Goal: Task Accomplishment & Management: Manage account settings

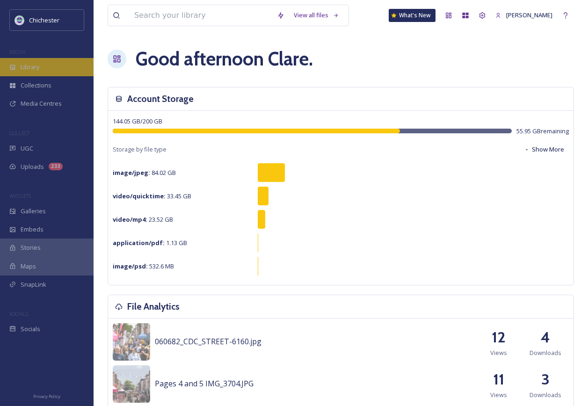
click at [35, 64] on span "Library" at bounding box center [30, 67] width 19 height 9
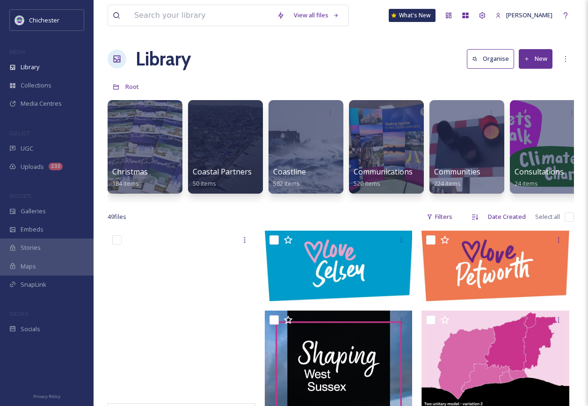
scroll to position [0, 415]
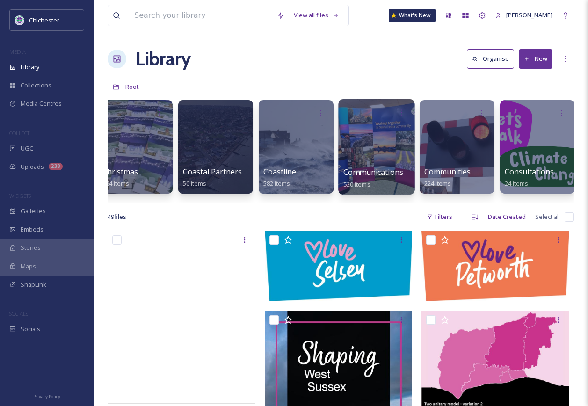
click at [391, 168] on span "Communications" at bounding box center [373, 172] width 60 height 10
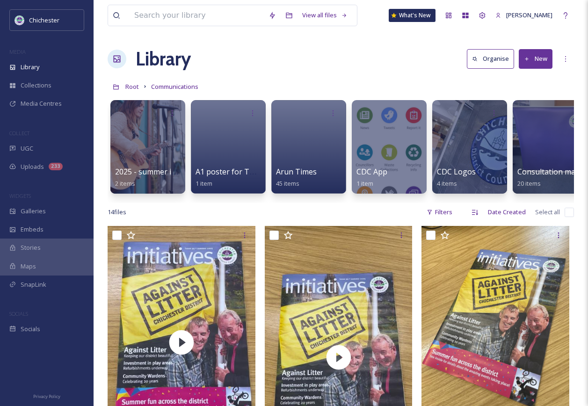
click at [544, 54] on button "New" at bounding box center [536, 58] width 34 height 19
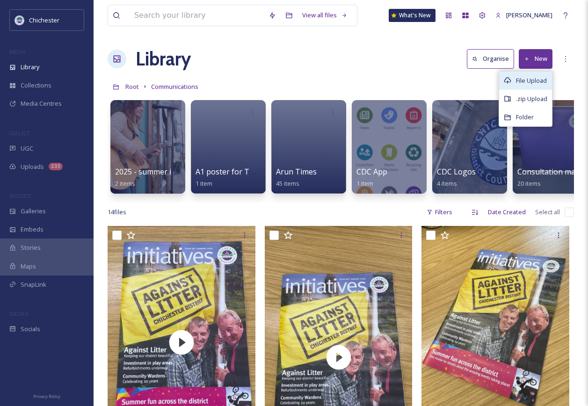
click at [540, 74] on div "File Upload" at bounding box center [525, 81] width 53 height 18
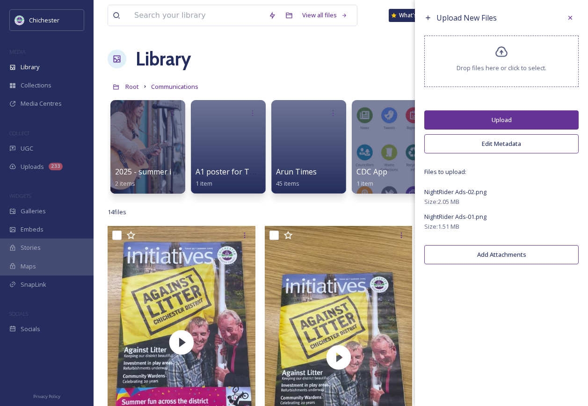
click at [505, 123] on button "Upload" at bounding box center [501, 119] width 154 height 19
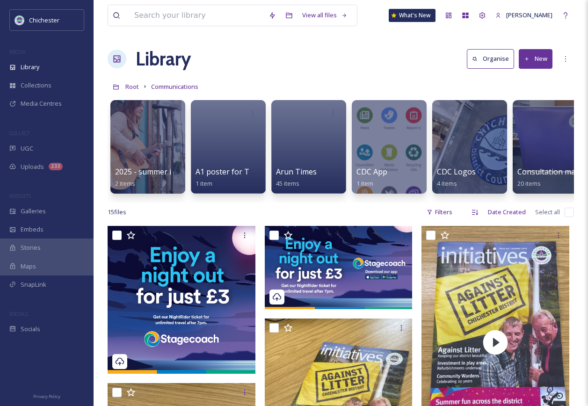
click at [323, 58] on div "Library Organise New" at bounding box center [341, 59] width 466 height 28
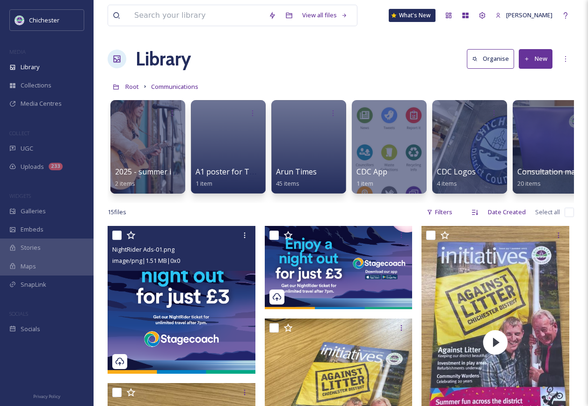
click at [192, 288] on img at bounding box center [182, 300] width 148 height 148
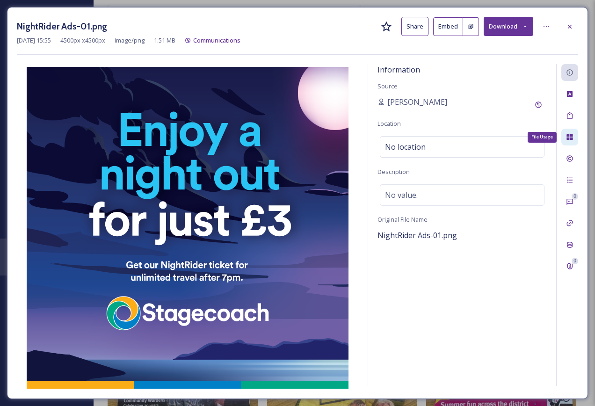
click at [569, 137] on icon at bounding box center [569, 136] width 7 height 7
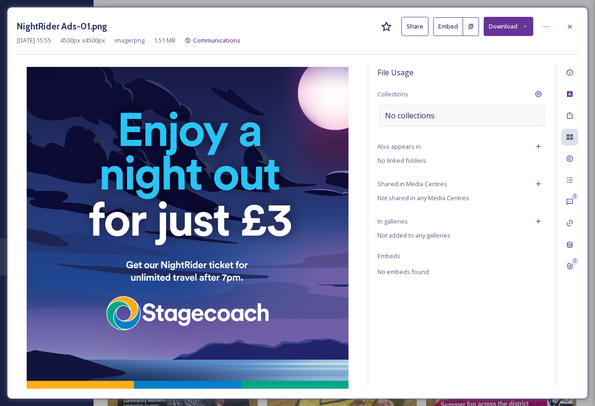
click at [459, 112] on div "No collections" at bounding box center [462, 116] width 165 height 22
click at [452, 115] on input at bounding box center [431, 115] width 103 height 21
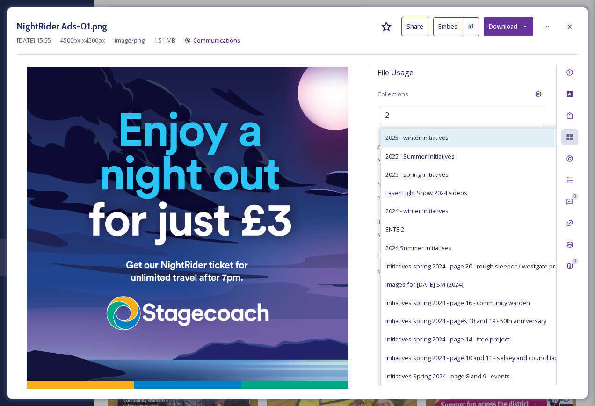
type input "2"
click at [452, 136] on div "2025 - winter initiatives" at bounding box center [477, 138] width 193 height 18
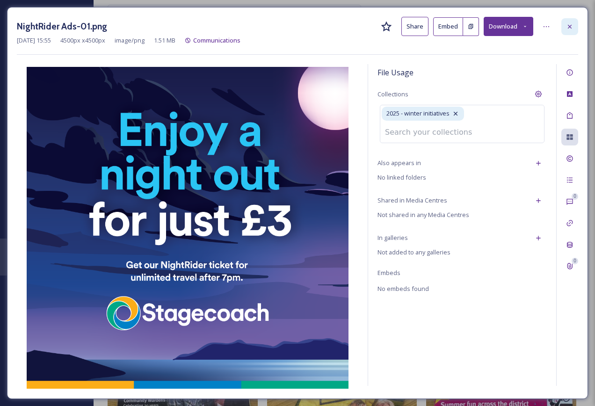
click at [574, 25] on div at bounding box center [569, 26] width 17 height 17
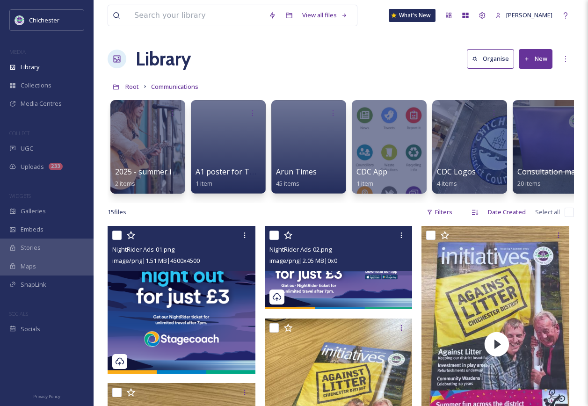
click at [324, 254] on span "NightRider Ads-02.png" at bounding box center [300, 249] width 62 height 8
click at [341, 283] on img at bounding box center [339, 267] width 148 height 83
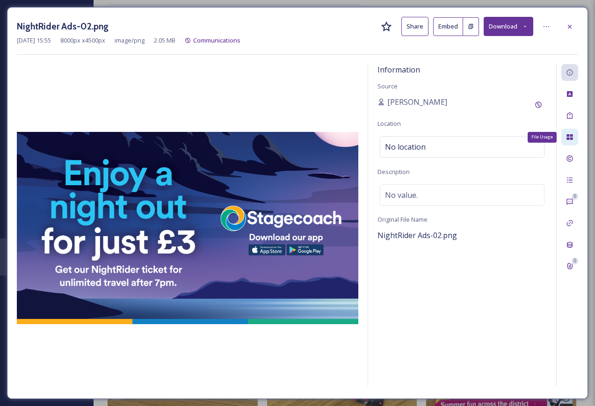
click at [572, 135] on icon at bounding box center [569, 137] width 6 height 6
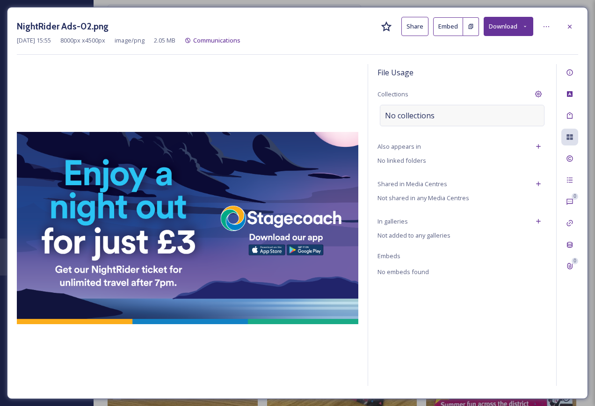
click at [492, 116] on div "No collections" at bounding box center [462, 116] width 165 height 22
click at [492, 116] on div at bounding box center [462, 116] width 165 height 22
click at [481, 112] on div at bounding box center [462, 116] width 165 height 22
click at [441, 117] on input at bounding box center [431, 115] width 103 height 21
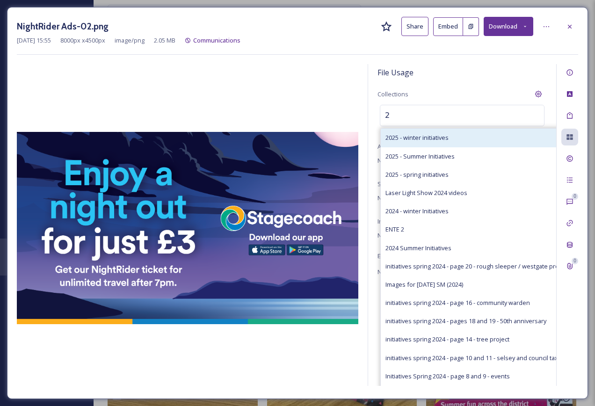
type input "2"
click at [459, 137] on div "2025 - winter initiatives" at bounding box center [477, 138] width 193 height 18
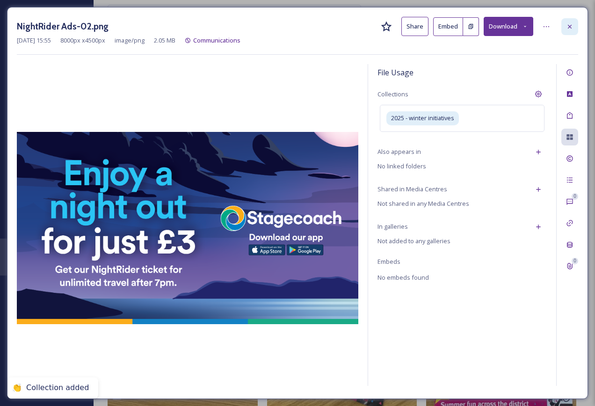
click at [566, 30] on icon at bounding box center [569, 26] width 7 height 7
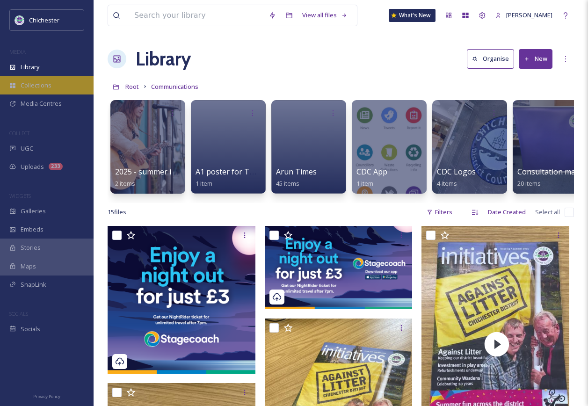
click at [28, 80] on div "Collections" at bounding box center [47, 85] width 94 height 18
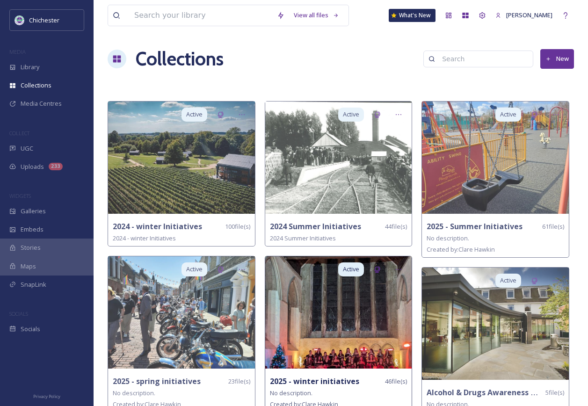
click at [341, 382] on strong "2025 - winter initiatives" at bounding box center [314, 381] width 89 height 10
click at [344, 339] on img at bounding box center [338, 312] width 147 height 112
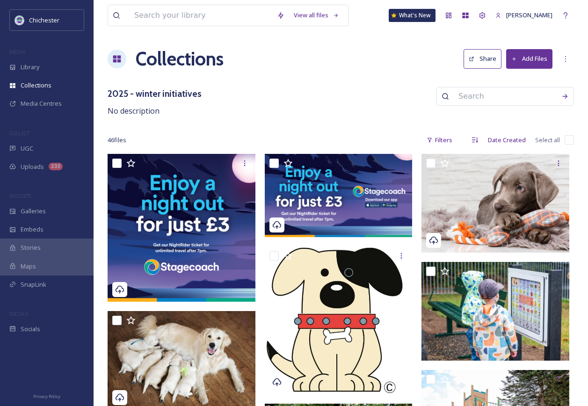
click at [352, 67] on div "Collections Share Add Files" at bounding box center [341, 59] width 466 height 28
click at [45, 57] on div "MEDIA" at bounding box center [47, 52] width 94 height 12
click at [50, 77] on div "Collections" at bounding box center [47, 85] width 94 height 18
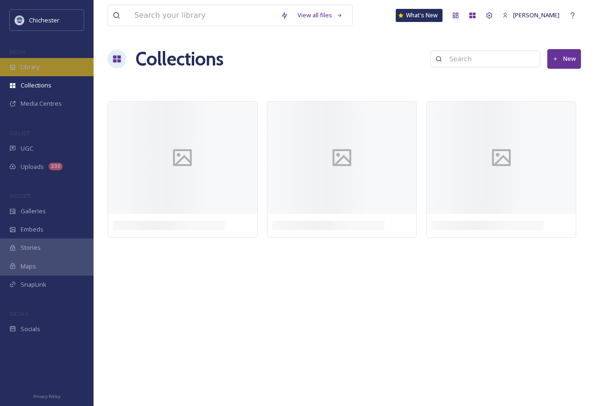
click at [48, 62] on div "Library" at bounding box center [47, 67] width 94 height 18
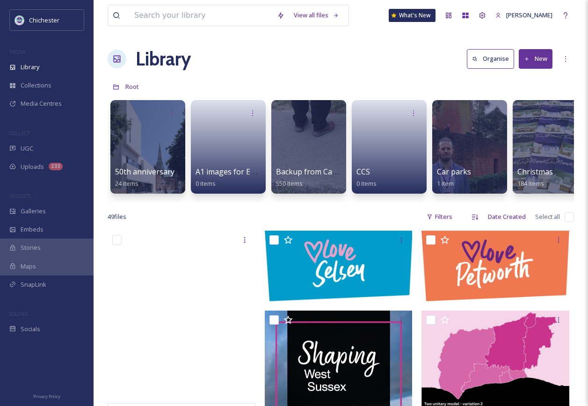
scroll to position [0, 408]
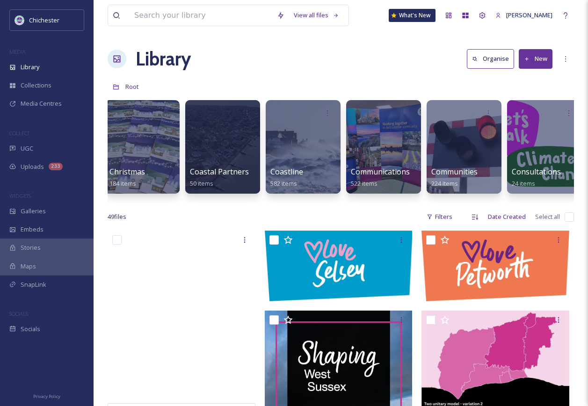
click at [262, 46] on div "Library Organise New" at bounding box center [341, 59] width 466 height 28
click at [293, 47] on div "Library Organise New" at bounding box center [341, 59] width 466 height 28
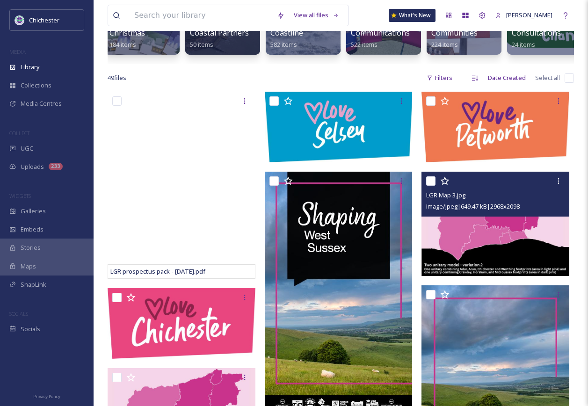
scroll to position [0, 0]
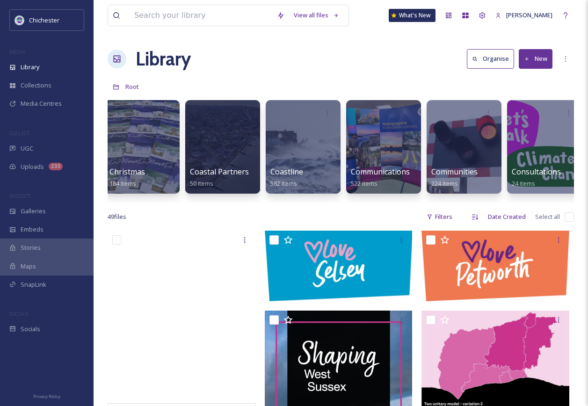
click at [274, 55] on div "Library Organise New" at bounding box center [341, 59] width 466 height 28
click at [274, 65] on div "Library Organise New" at bounding box center [341, 59] width 466 height 28
click at [274, 61] on div "Library Organise New" at bounding box center [341, 59] width 466 height 28
click at [274, 53] on div "Library Organise New" at bounding box center [341, 59] width 466 height 28
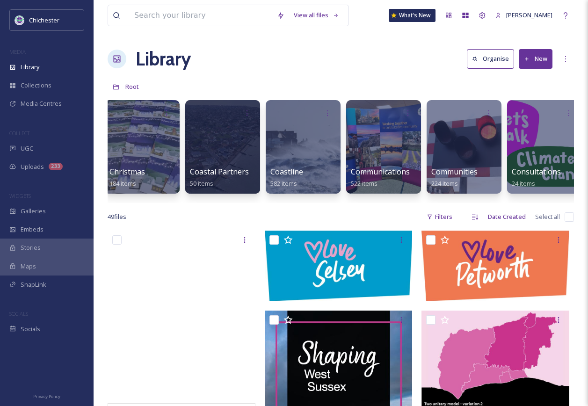
click at [348, 62] on div "Library Organise New" at bounding box center [341, 59] width 466 height 28
click at [344, 58] on div "Library Organise New" at bounding box center [341, 59] width 466 height 28
click at [48, 67] on div "Library" at bounding box center [47, 67] width 94 height 18
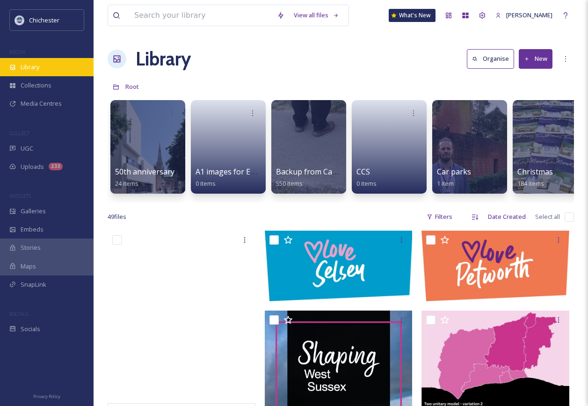
click at [35, 68] on span "Library" at bounding box center [30, 67] width 19 height 9
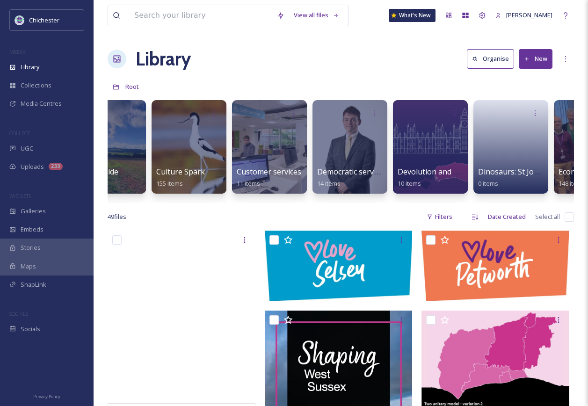
scroll to position [0, 1081]
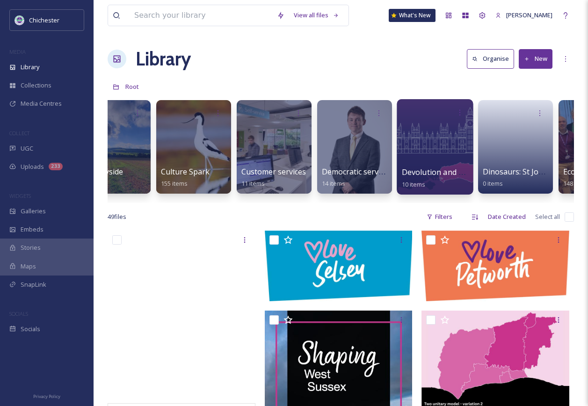
click at [425, 165] on div at bounding box center [435, 146] width 76 height 95
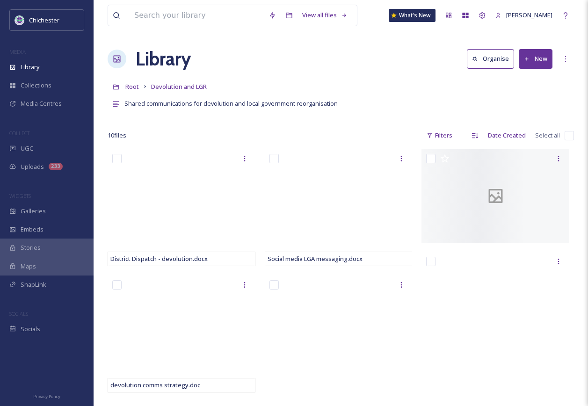
click at [536, 62] on button "New" at bounding box center [536, 58] width 34 height 19
click at [526, 85] on span "File Upload" at bounding box center [531, 80] width 31 height 9
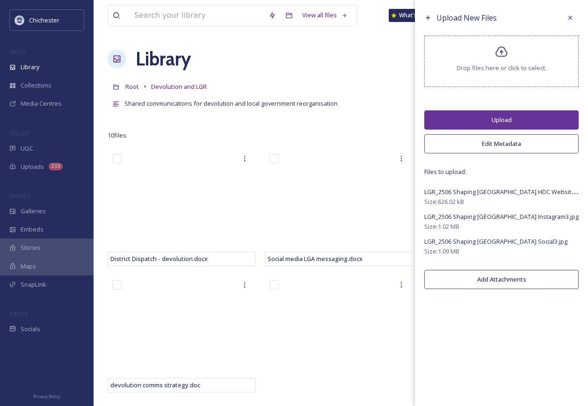
click at [483, 119] on button "Upload" at bounding box center [501, 119] width 154 height 19
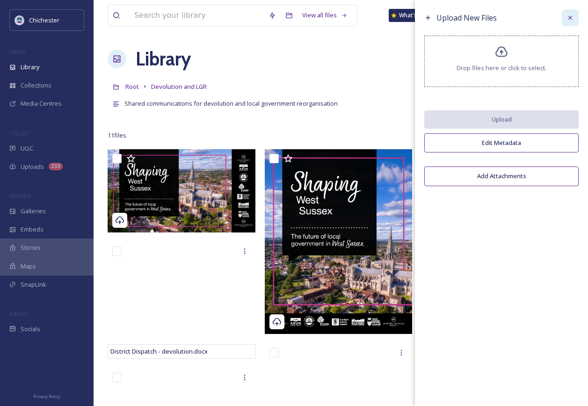
click at [566, 19] on div at bounding box center [570, 17] width 17 height 17
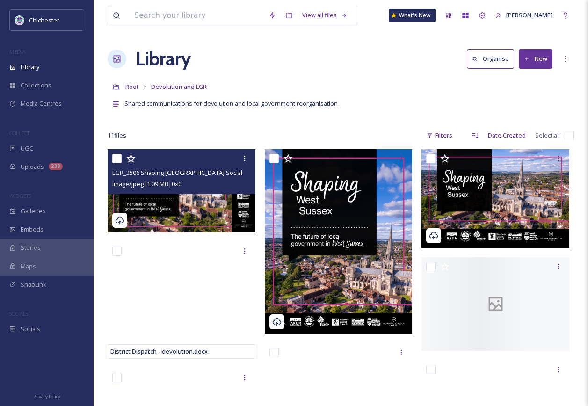
click at [206, 203] on img at bounding box center [182, 190] width 148 height 83
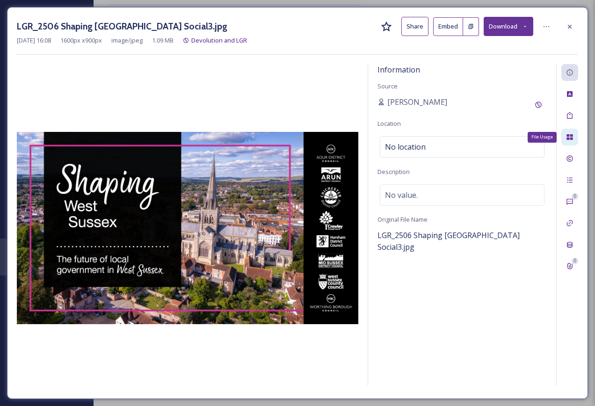
click at [568, 142] on div "File Usage" at bounding box center [569, 137] width 17 height 17
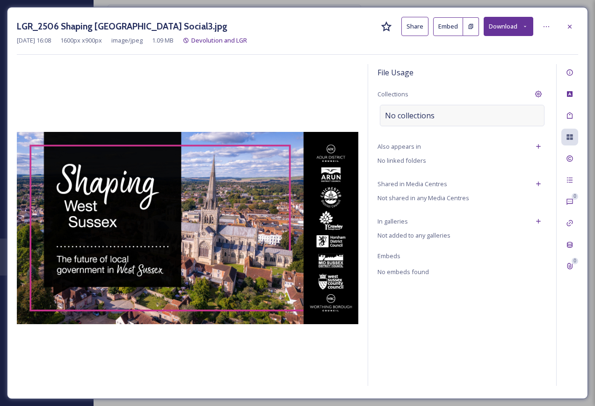
click at [407, 115] on span "No collections" at bounding box center [410, 115] width 50 height 11
click at [407, 115] on input at bounding box center [431, 115] width 103 height 21
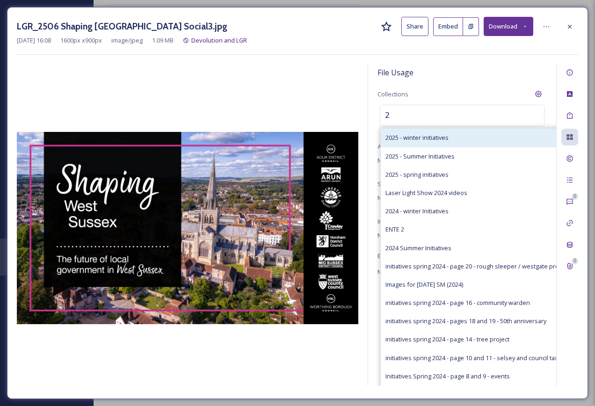
type input "2"
click at [407, 136] on span "2025 - winter initiatives" at bounding box center [416, 137] width 63 height 9
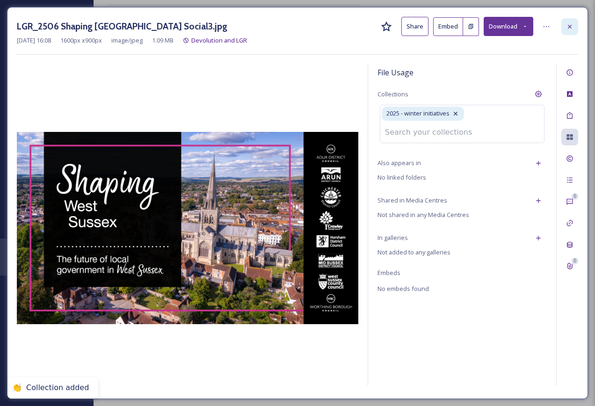
click at [570, 27] on icon at bounding box center [570, 26] width 4 height 4
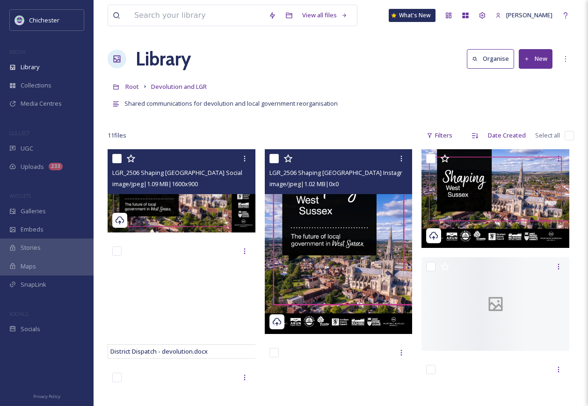
click at [330, 303] on img at bounding box center [339, 241] width 148 height 185
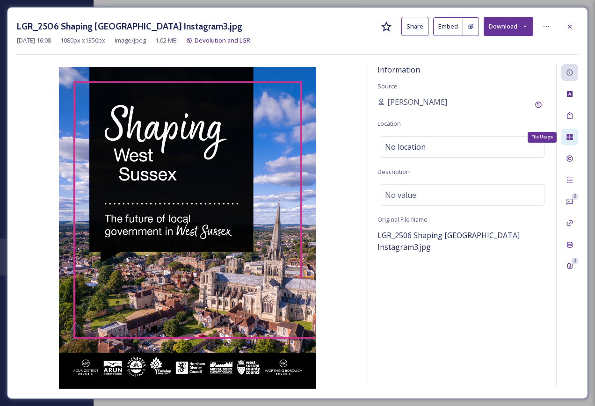
click at [562, 141] on div "File Usage" at bounding box center [569, 137] width 17 height 17
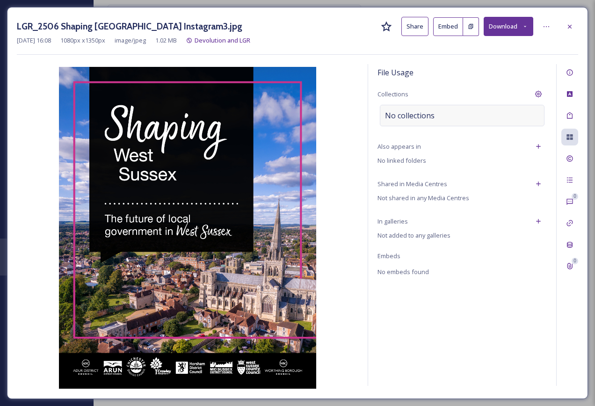
click at [446, 114] on div "No collections" at bounding box center [462, 116] width 165 height 22
click at [446, 114] on input at bounding box center [431, 115] width 103 height 21
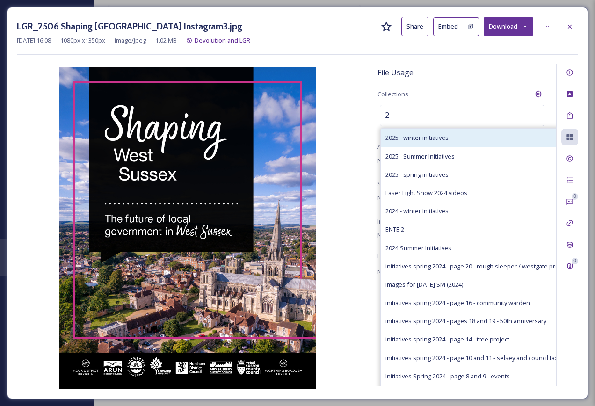
type input "2"
click at [428, 141] on span "2025 - winter initiatives" at bounding box center [416, 137] width 63 height 9
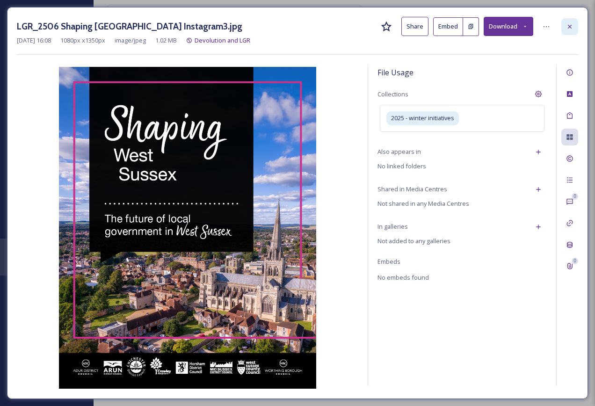
click at [572, 28] on icon at bounding box center [569, 26] width 7 height 7
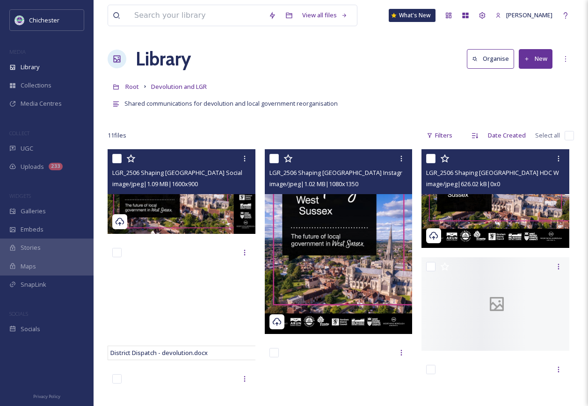
click at [479, 193] on div "LGR_2506 Shaping [GEOGRAPHIC_DATA] HDC Website3.jpg image/jpeg | 626.02 kB | 0 …" at bounding box center [495, 171] width 148 height 45
click at [512, 208] on img at bounding box center [495, 198] width 148 height 98
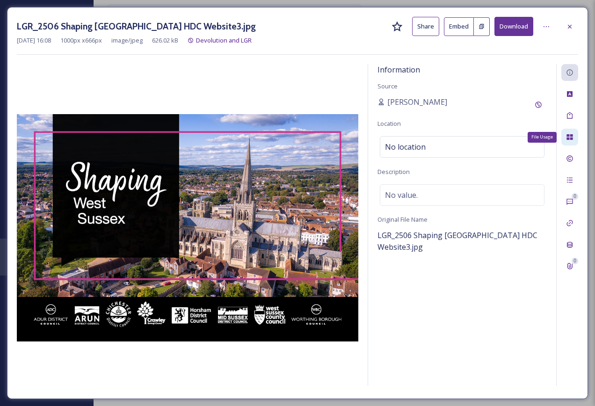
click at [570, 137] on icon at bounding box center [569, 136] width 7 height 7
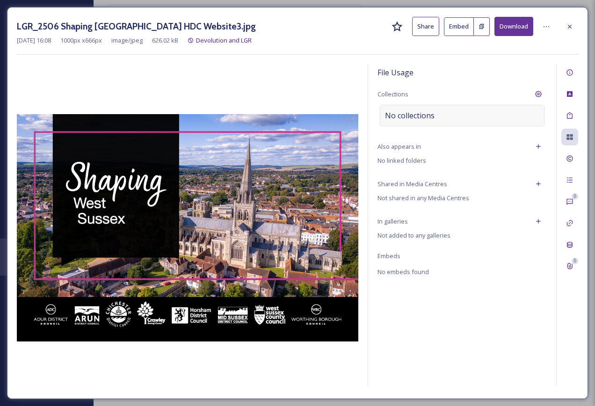
click at [441, 119] on div "No collections" at bounding box center [462, 116] width 165 height 22
click at [441, 119] on input at bounding box center [431, 115] width 103 height 21
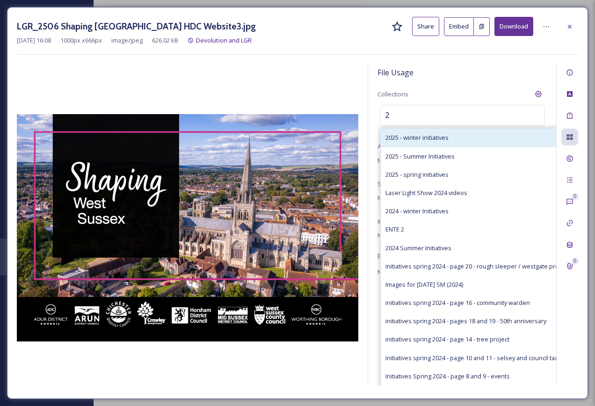
type input "2"
click at [449, 135] on span "2025 - winter initiatives" at bounding box center [416, 137] width 63 height 9
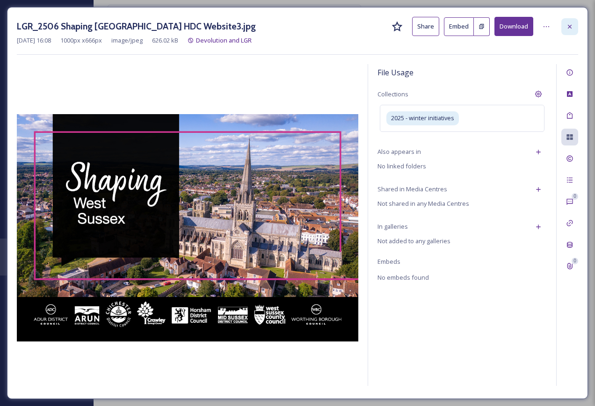
click at [569, 28] on icon at bounding box center [569, 26] width 7 height 7
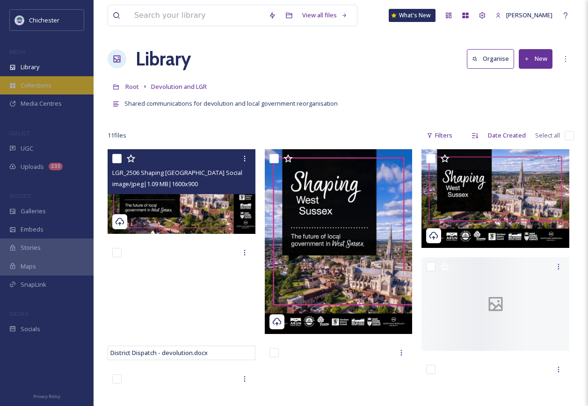
click at [37, 92] on div "Collections" at bounding box center [47, 85] width 94 height 18
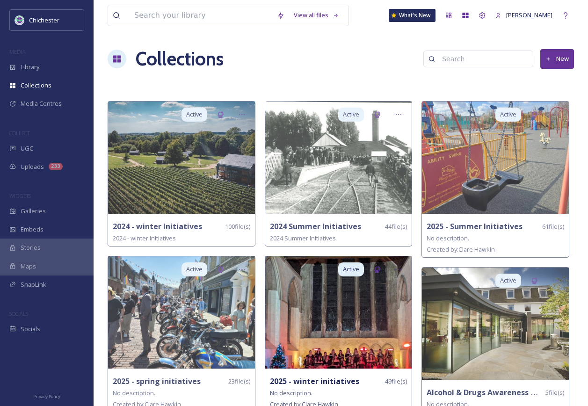
click at [334, 300] on img at bounding box center [338, 312] width 147 height 112
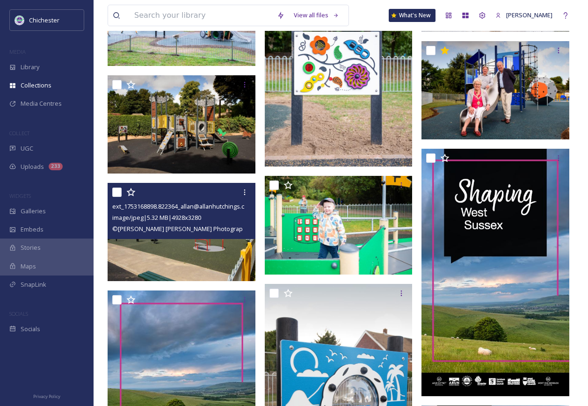
scroll to position [655, 0]
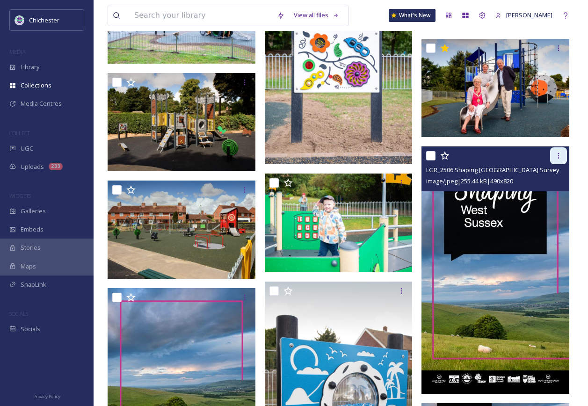
click at [556, 153] on icon at bounding box center [558, 155] width 7 height 7
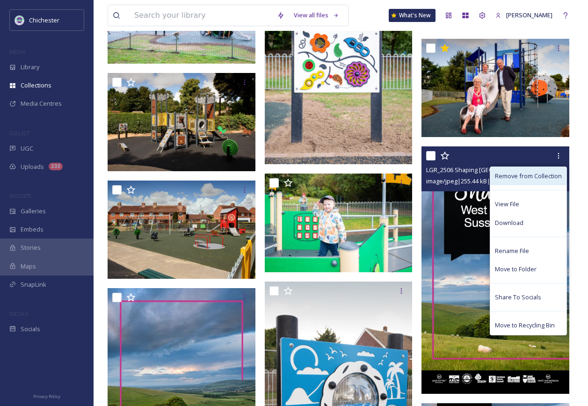
click at [524, 175] on span "Remove from Collection" at bounding box center [528, 176] width 67 height 9
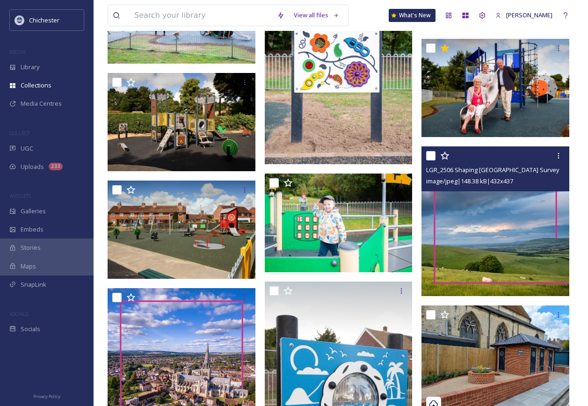
scroll to position [702, 0]
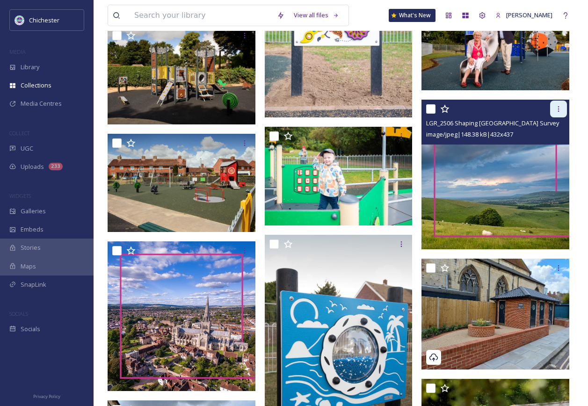
click at [554, 110] on div at bounding box center [558, 109] width 17 height 17
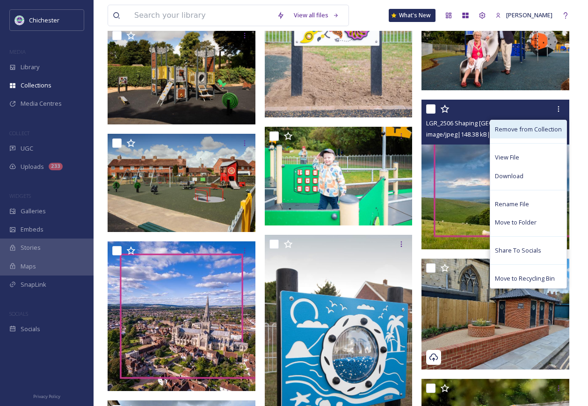
click at [517, 129] on span "Remove from Collection" at bounding box center [528, 129] width 67 height 9
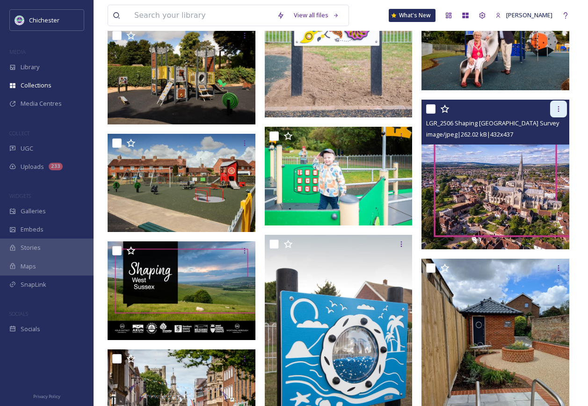
click at [559, 109] on icon at bounding box center [558, 109] width 1 height 6
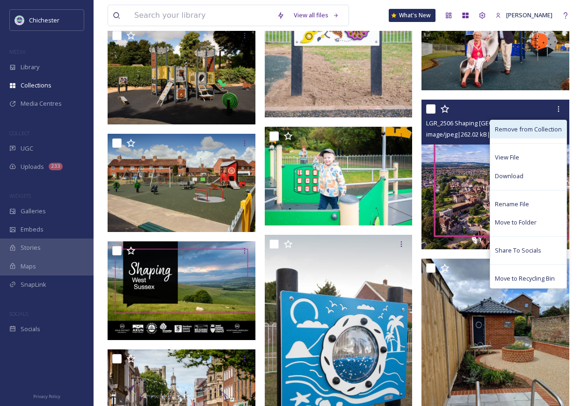
click at [538, 129] on span "Remove from Collection" at bounding box center [528, 129] width 67 height 9
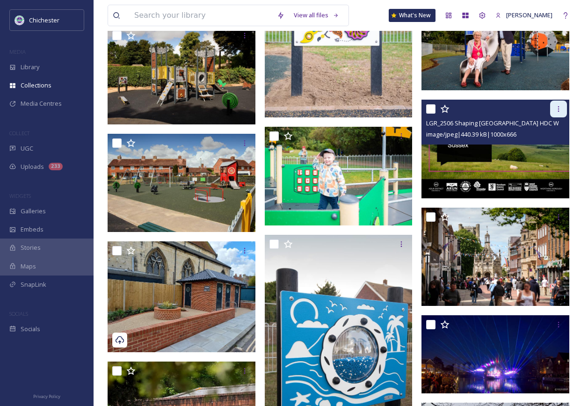
click at [560, 109] on icon at bounding box center [558, 108] width 7 height 7
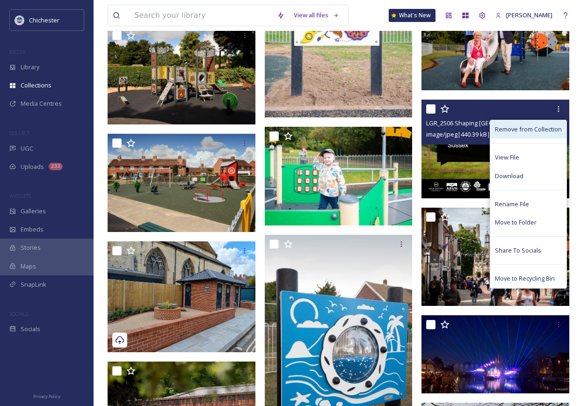
click at [543, 129] on span "Remove from Collection" at bounding box center [528, 129] width 67 height 9
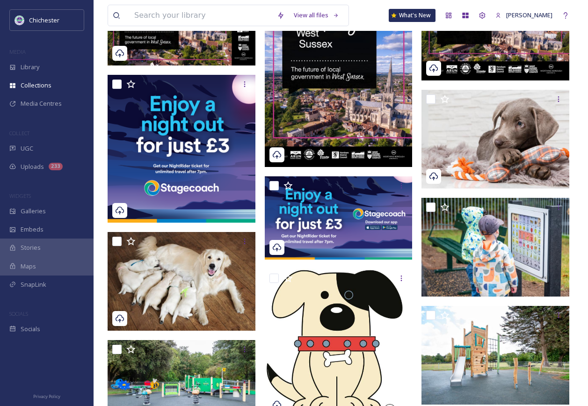
scroll to position [0, 0]
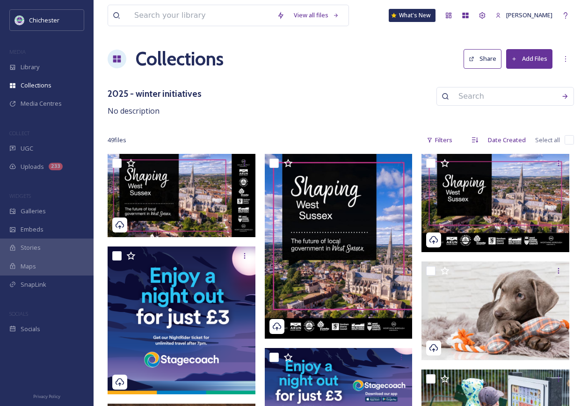
click at [339, 98] on div "2025 - winter initiatives No description" at bounding box center [341, 102] width 466 height 30
click at [331, 99] on div "2025 - winter initiatives No description" at bounding box center [341, 102] width 466 height 30
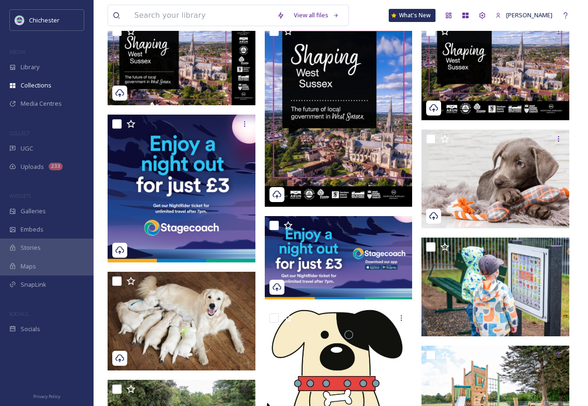
scroll to position [140, 0]
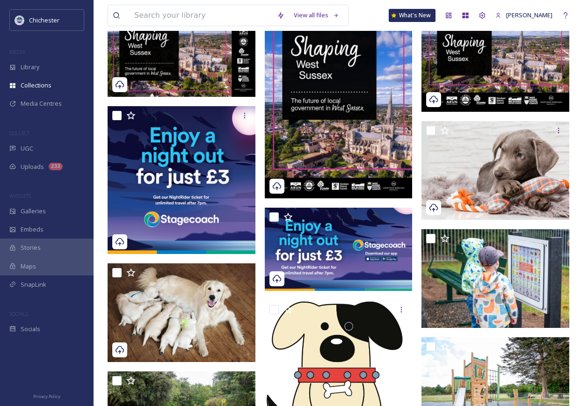
click at [385, 12] on div "View all files What's New [PERSON_NAME]" at bounding box center [341, 15] width 466 height 31
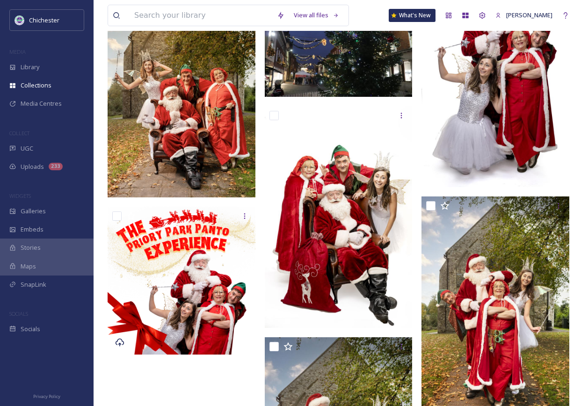
scroll to position [2058, 0]
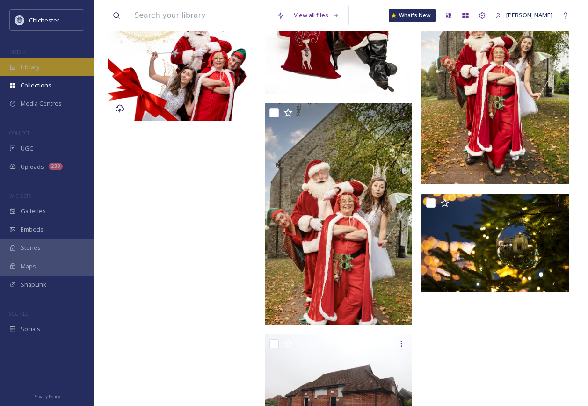
click at [39, 67] on span "Library" at bounding box center [30, 67] width 19 height 9
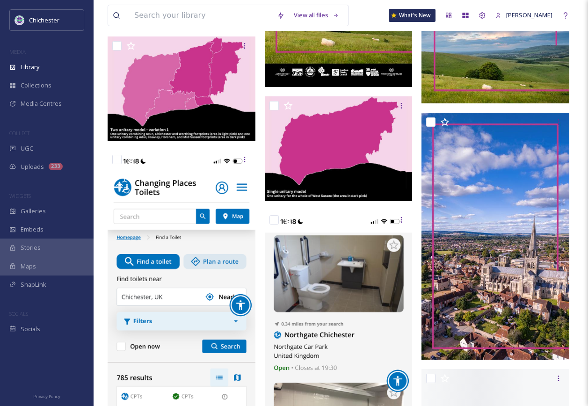
scroll to position [561, 0]
